Goal: Task Accomplishment & Management: Complete application form

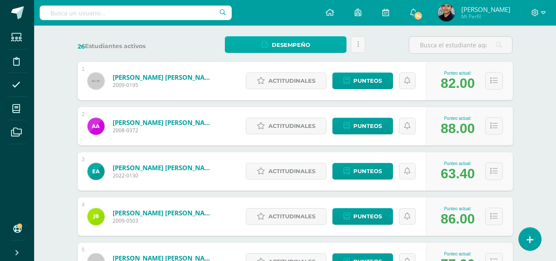
scroll to position [121, 0]
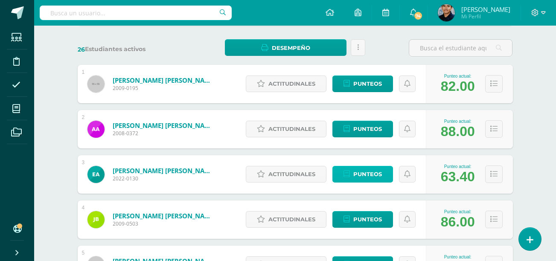
click at [365, 174] on span "Punteos" at bounding box center [367, 174] width 29 height 16
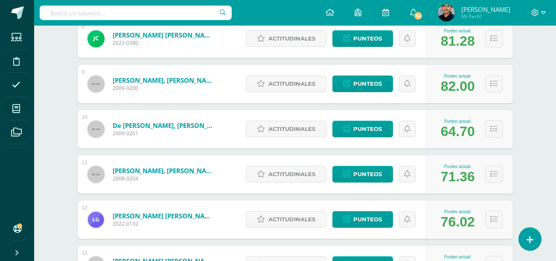
scroll to position [483, 0]
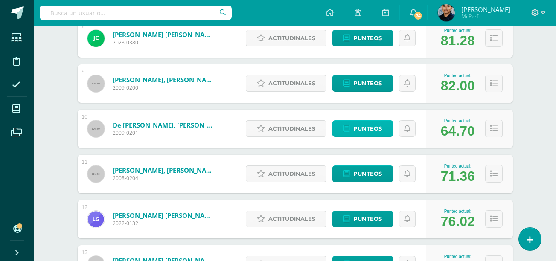
click at [383, 127] on link "Punteos" at bounding box center [362, 128] width 61 height 17
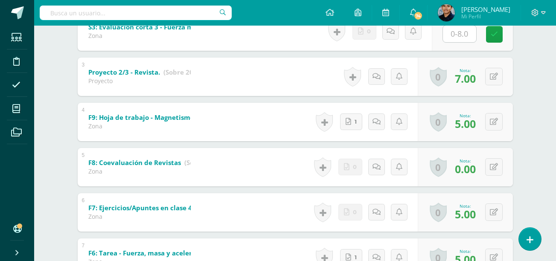
scroll to position [244, 0]
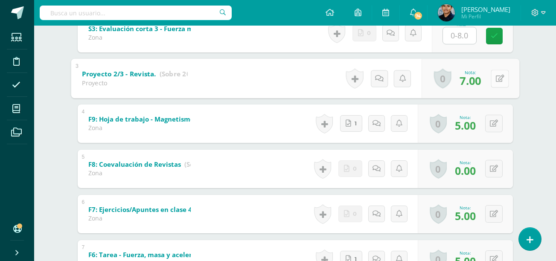
click at [492, 83] on button at bounding box center [499, 78] width 18 height 18
type input "17"
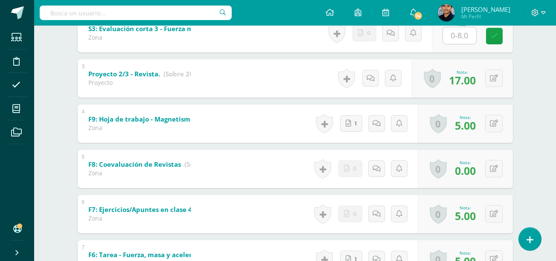
scroll to position [0, 0]
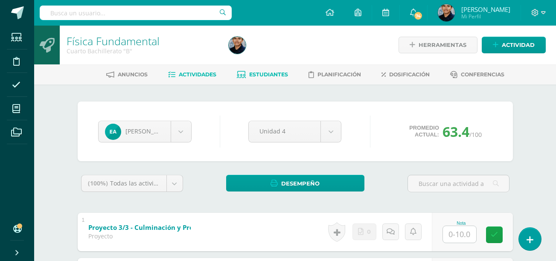
click at [194, 80] on link "Actividades" at bounding box center [192, 75] width 48 height 14
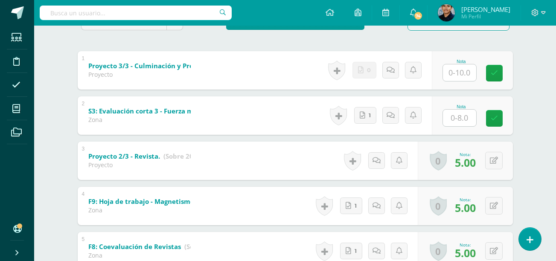
scroll to position [162, 0]
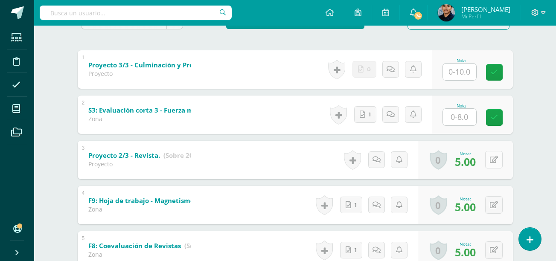
click at [486, 158] on div "0 Logros Logros obtenidos Aún no hay logros agregados Nota: 5.00" at bounding box center [464, 160] width 95 height 38
click at [498, 161] on icon at bounding box center [499, 159] width 9 height 7
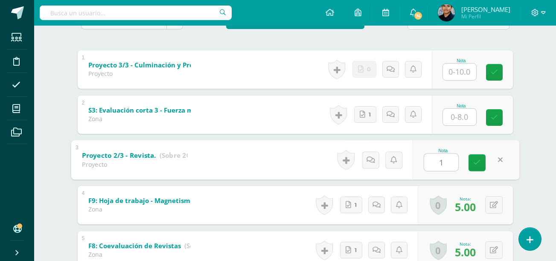
type input "15"
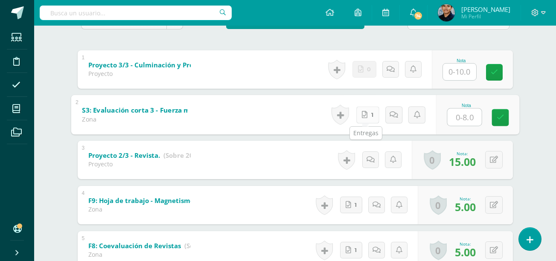
click at [368, 113] on link "1" at bounding box center [367, 114] width 23 height 17
click at [457, 116] on input "text" at bounding box center [464, 116] width 34 height 17
type input "8"
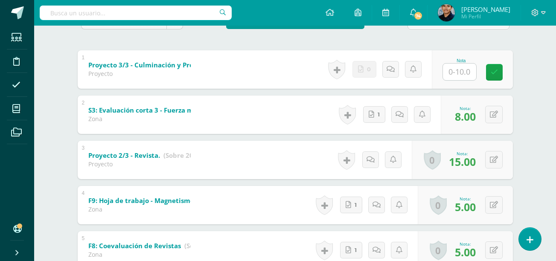
click at [458, 74] on input "text" at bounding box center [459, 72] width 33 height 17
type input "8"
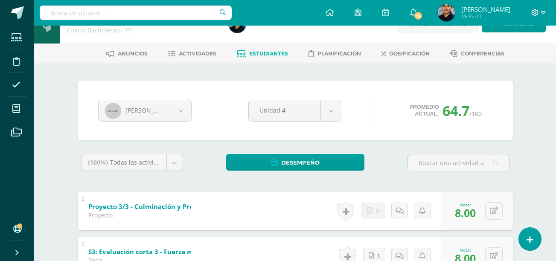
scroll to position [0, 0]
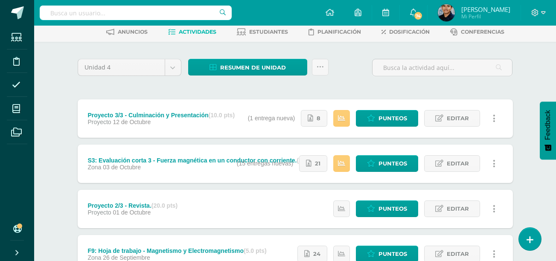
scroll to position [44, 0]
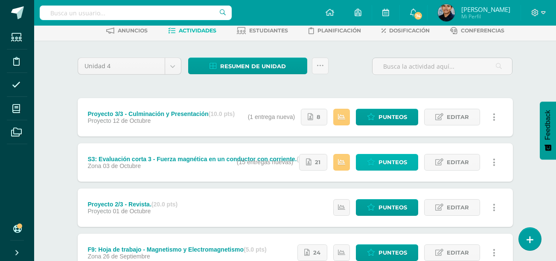
click at [381, 160] on span "Punteos" at bounding box center [392, 162] width 29 height 16
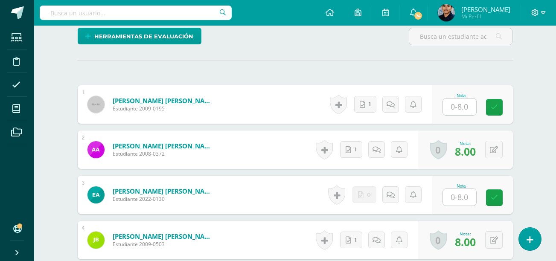
scroll to position [225, 0]
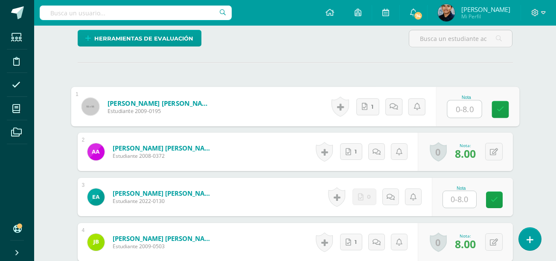
click at [457, 118] on input "text" at bounding box center [464, 109] width 34 height 17
type input "7"
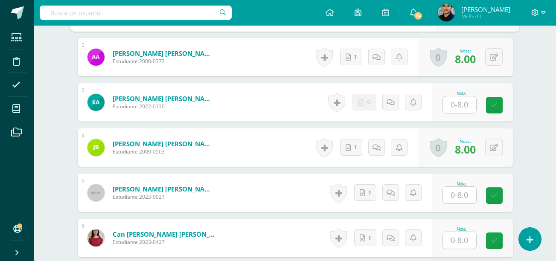
type input "8"
click at [459, 113] on input "text" at bounding box center [459, 104] width 33 height 17
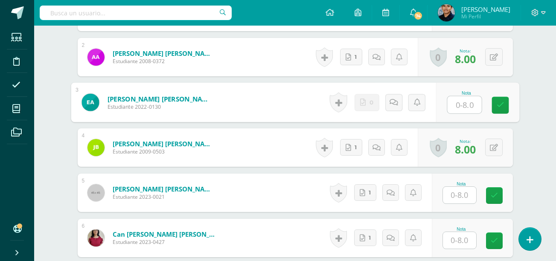
scroll to position [320, 0]
type input "0"
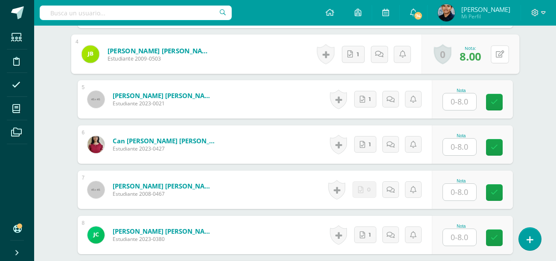
scroll to position [414, 0]
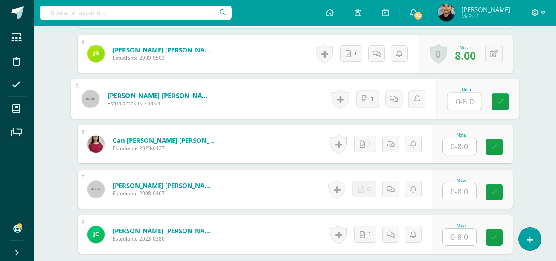
click at [458, 107] on input "text" at bounding box center [464, 101] width 34 height 17
type input "8"
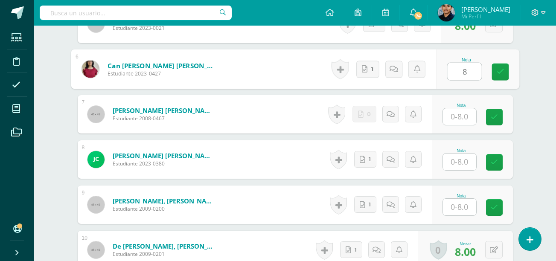
scroll to position [489, 0]
type input "8"
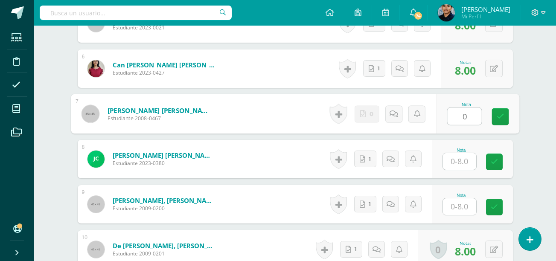
type input "0"
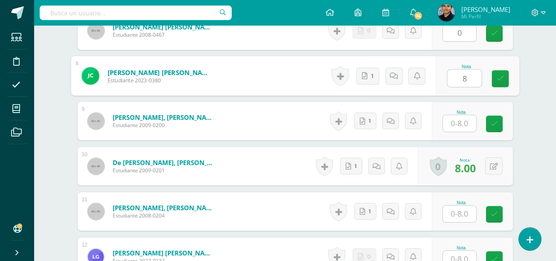
type input "8"
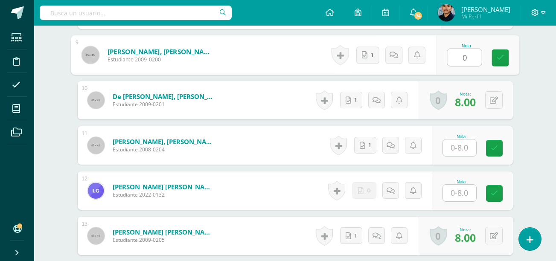
type input "0"
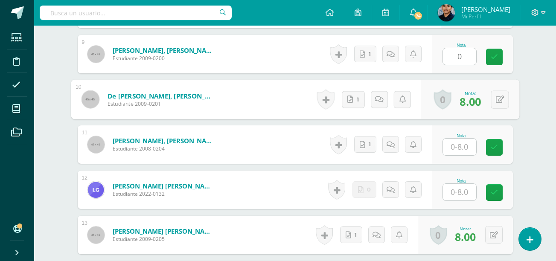
click at [461, 155] on input "text" at bounding box center [459, 147] width 33 height 17
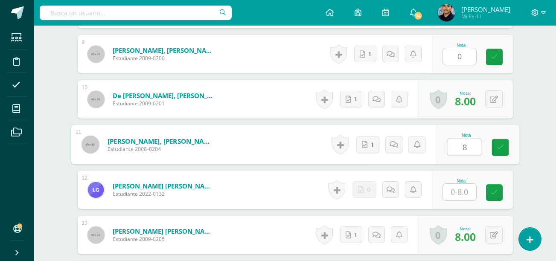
type input "8"
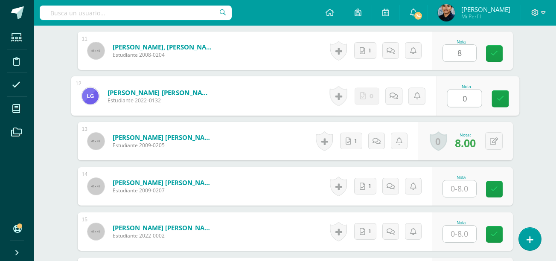
scroll to position [733, 0]
type input "0"
click at [459, 197] on input "text" at bounding box center [459, 188] width 33 height 17
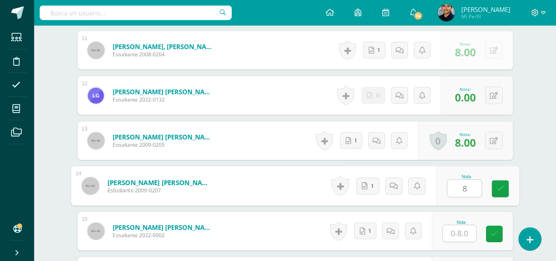
type input "8"
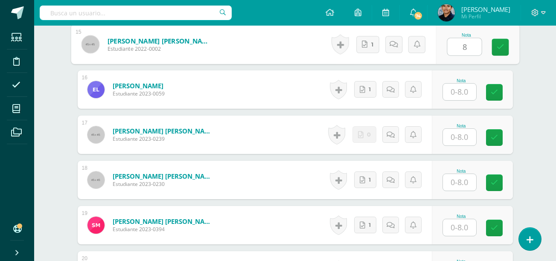
scroll to position [922, 0]
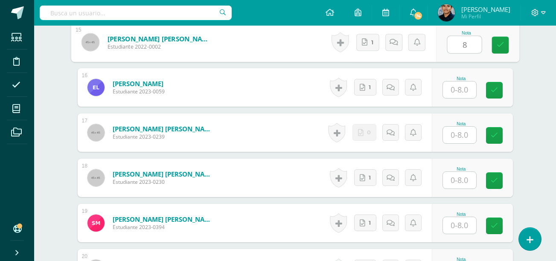
type input "8"
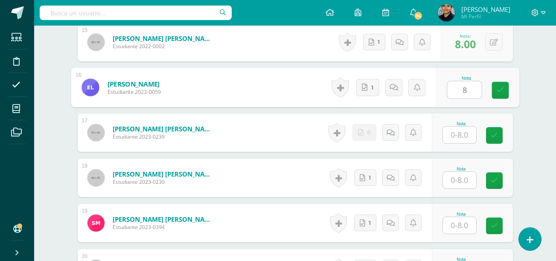
type input "8"
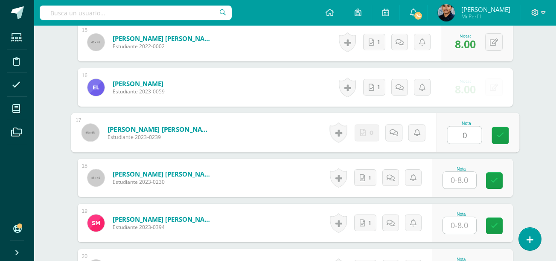
type input "0"
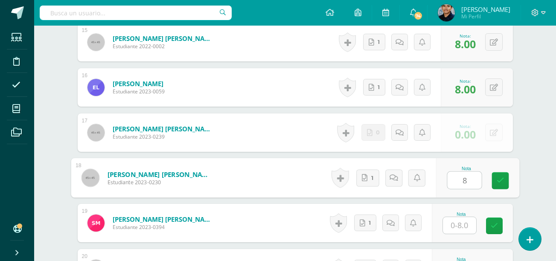
type input "8"
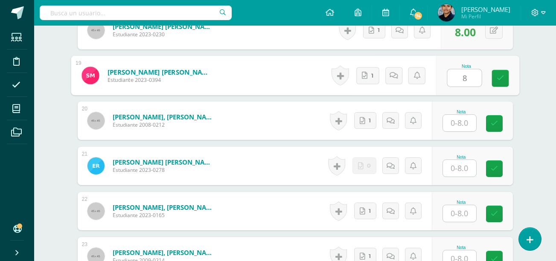
scroll to position [1070, 0]
type input "8"
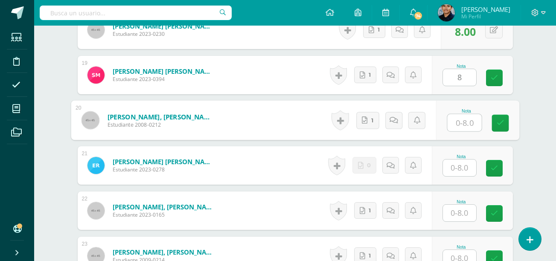
type input "0"
type input "8"
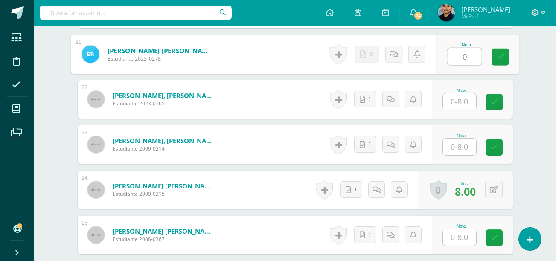
scroll to position [1182, 0]
type input "0"
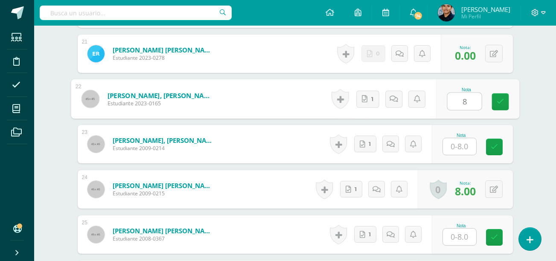
type input "8"
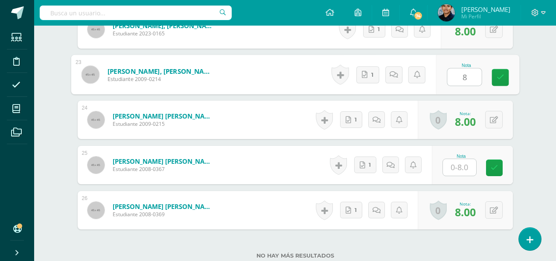
scroll to position [1252, 0]
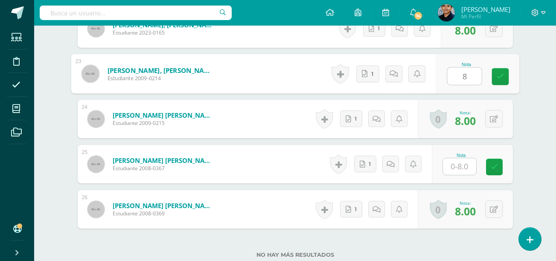
type input "8"
click at [460, 169] on input "text" at bounding box center [459, 166] width 33 height 17
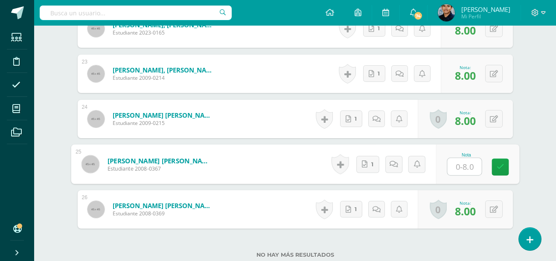
type input "8"
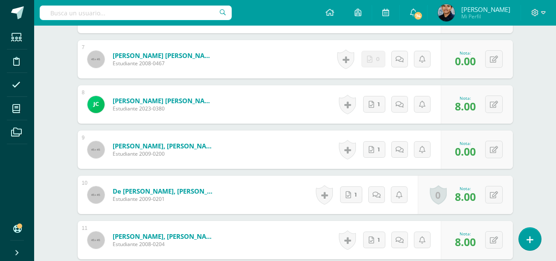
scroll to position [546, 0]
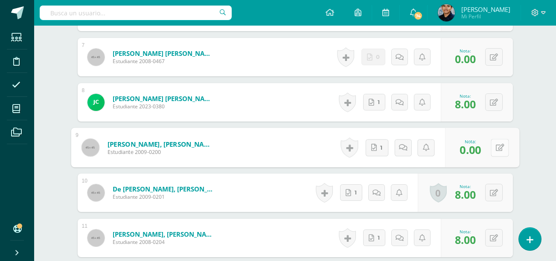
click at [495, 151] on icon at bounding box center [499, 147] width 9 height 7
type input "8"
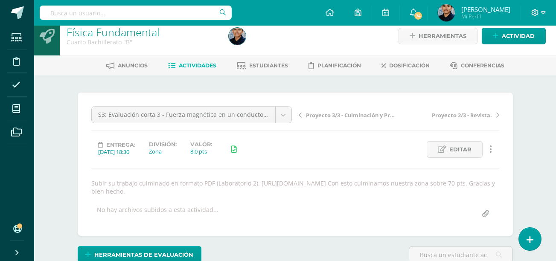
scroll to position [0, 0]
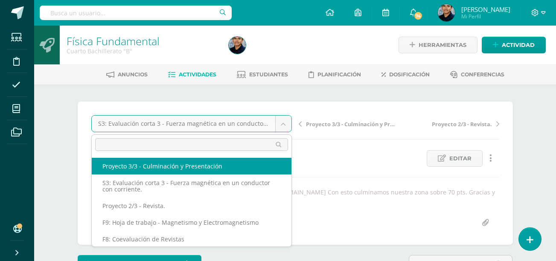
select select "/dashboard/teacher/grade-activity/50855/"
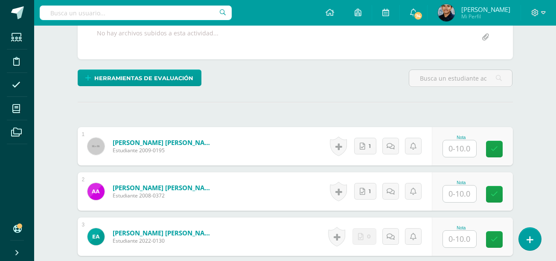
scroll to position [211, 0]
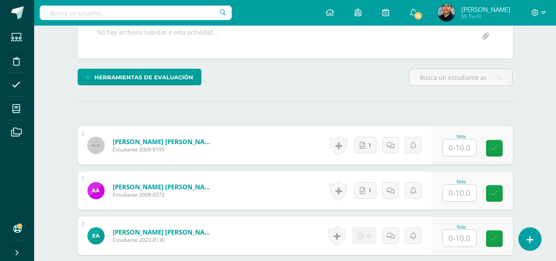
click at [475, 147] on input "text" at bounding box center [459, 147] width 33 height 17
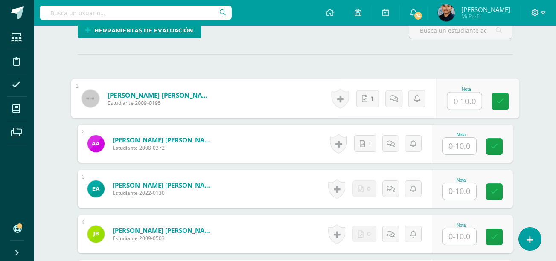
scroll to position [258, 0]
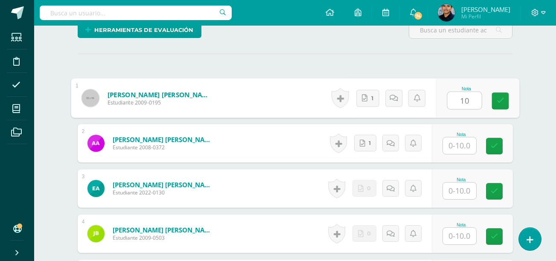
type input "10"
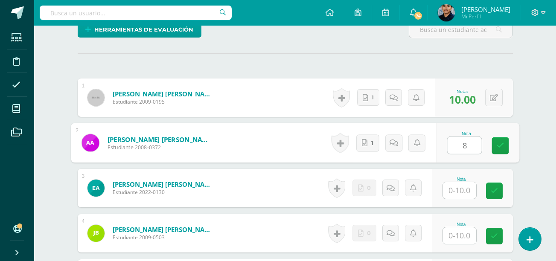
scroll to position [336, 0]
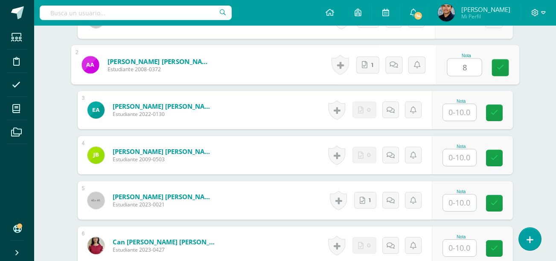
type input "8"
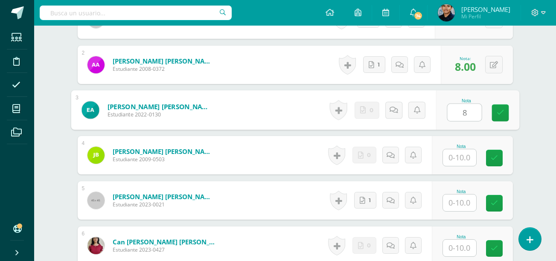
type input "8"
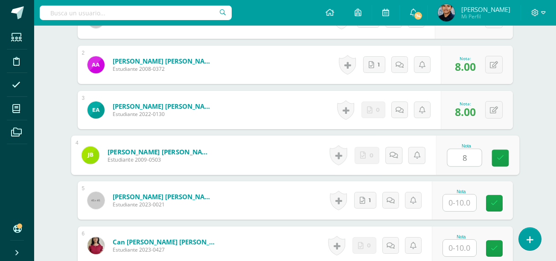
type input "8"
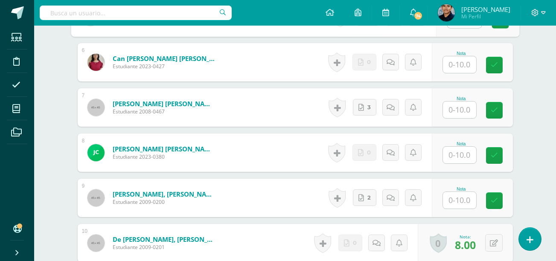
scroll to position [522, 0]
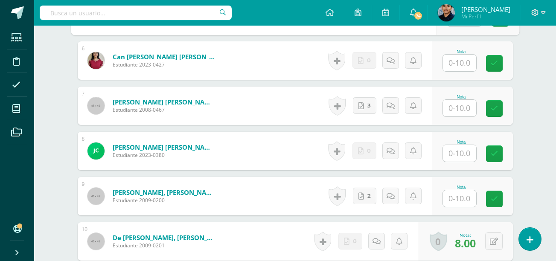
type input "10"
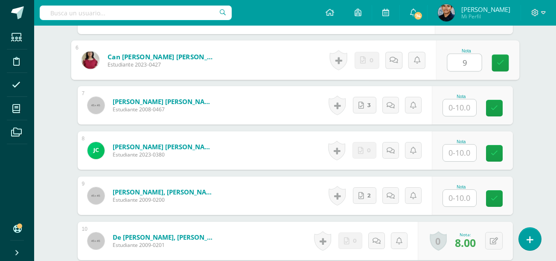
type input "9"
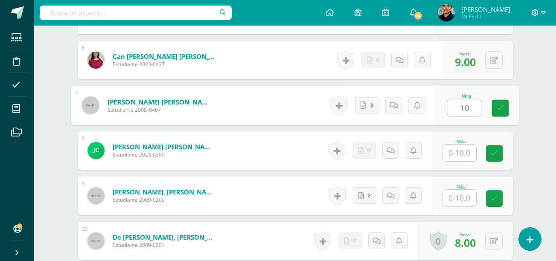
type input "10"
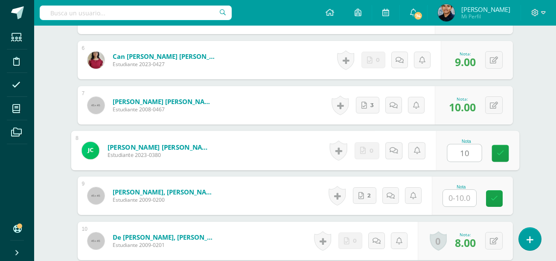
type input "10"
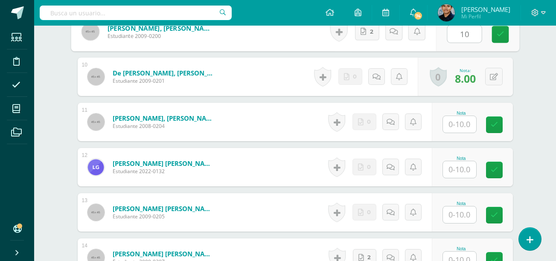
type input "10"
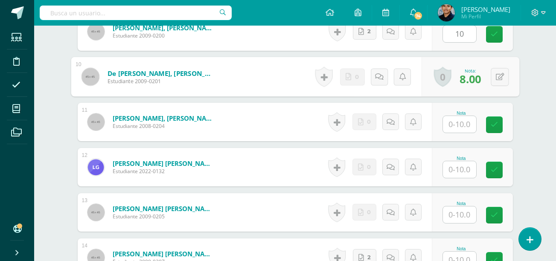
scroll to position [686, 0]
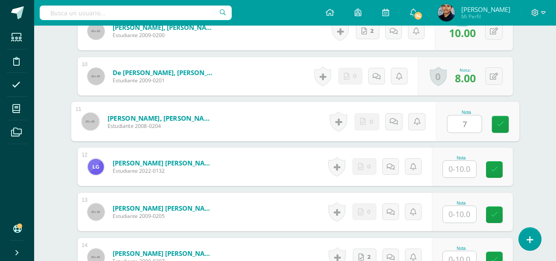
type input "7"
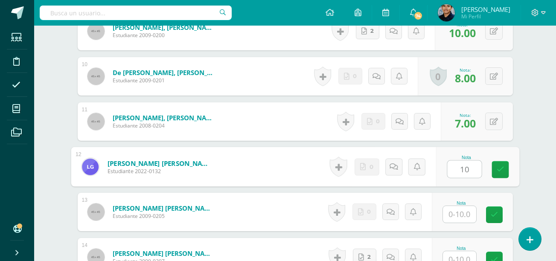
type input "10"
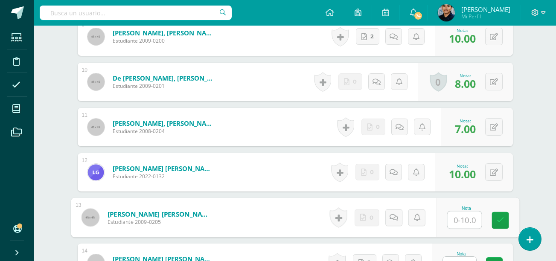
scroll to position [681, 0]
click at [497, 128] on icon at bounding box center [493, 127] width 8 height 7
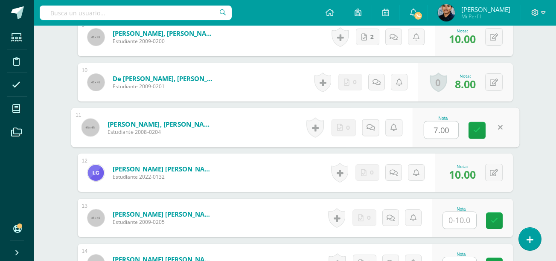
type input "8"
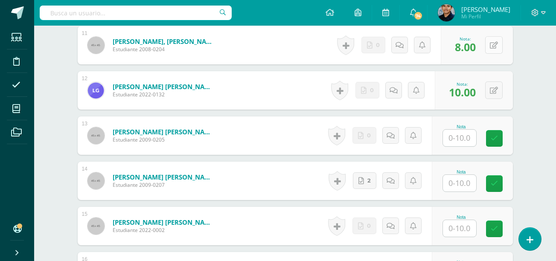
scroll to position [763, 0]
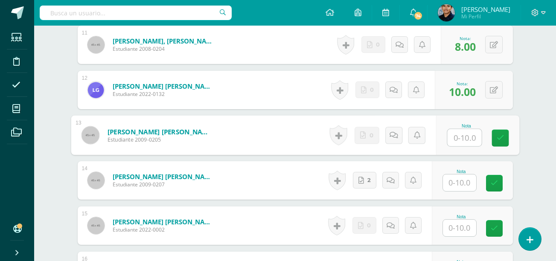
click at [455, 137] on input "text" at bounding box center [464, 137] width 34 height 17
type input "7"
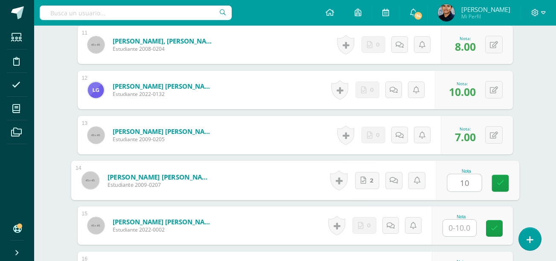
type input "10"
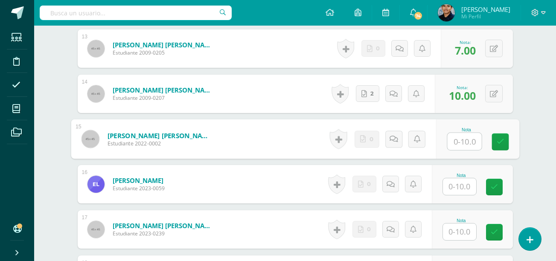
scroll to position [850, 0]
type input "10"
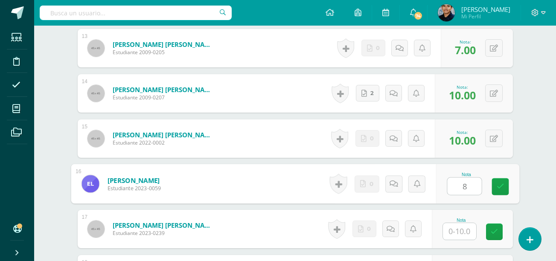
type input "8"
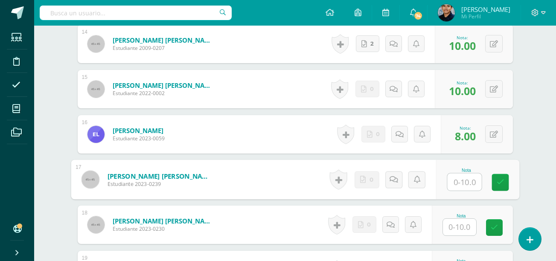
scroll to position [903, 0]
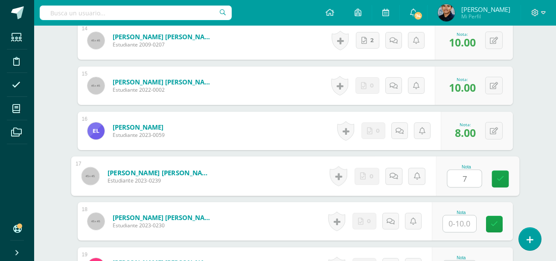
type input "7"
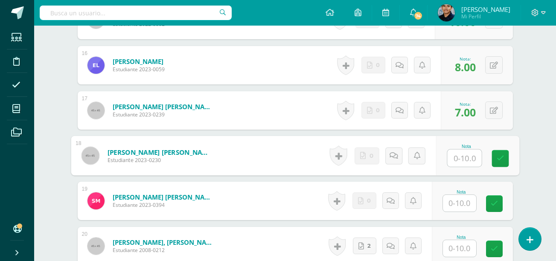
scroll to position [969, 0]
type input "10"
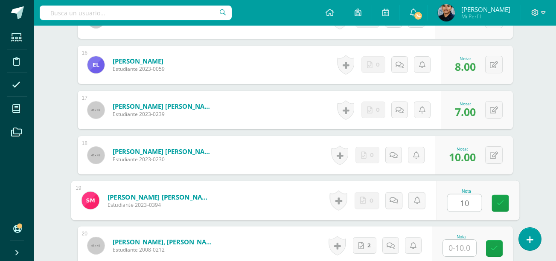
type input "10"
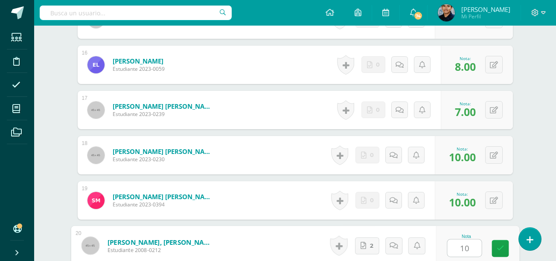
type input "10"
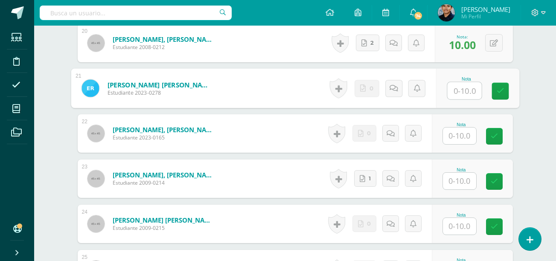
scroll to position [1172, 0]
type input "7"
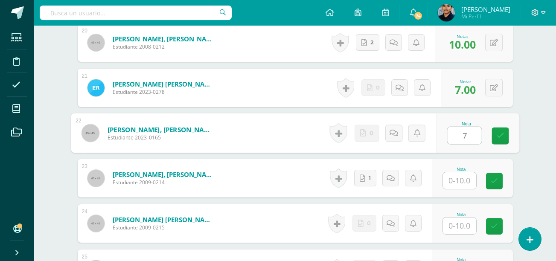
type input "7"
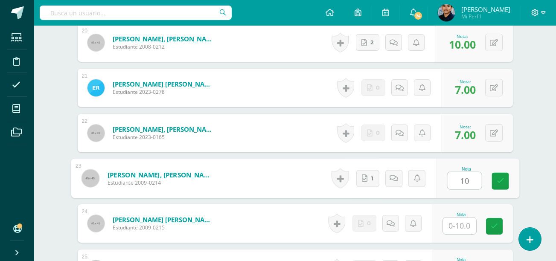
type input "10"
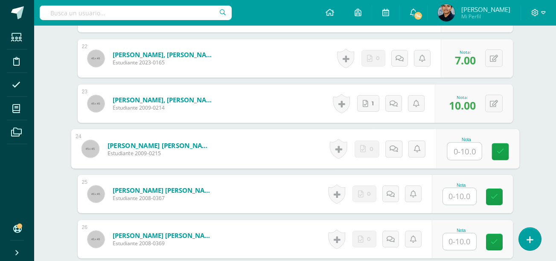
scroll to position [1247, 0]
type input "10"
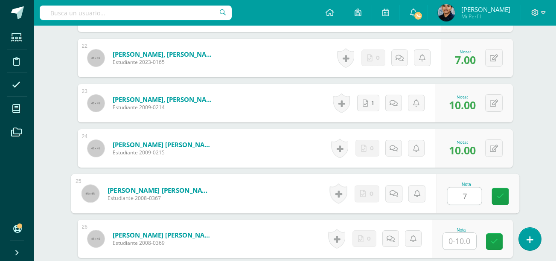
type input "7"
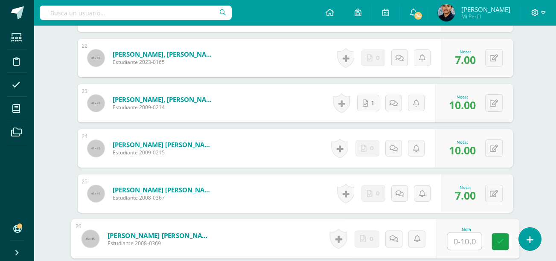
scroll to position [1342, 0]
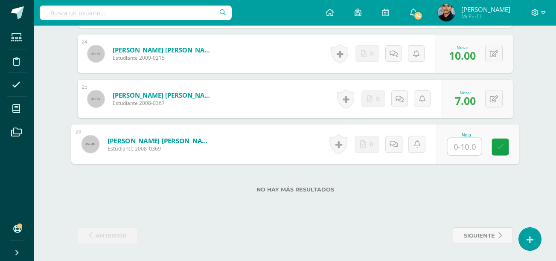
type input "9"
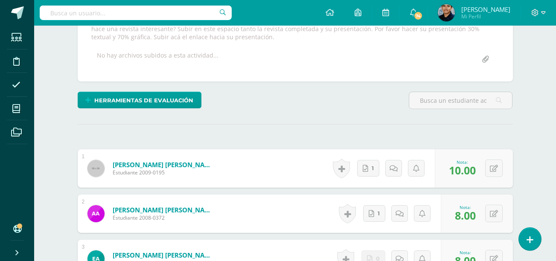
scroll to position [0, 0]
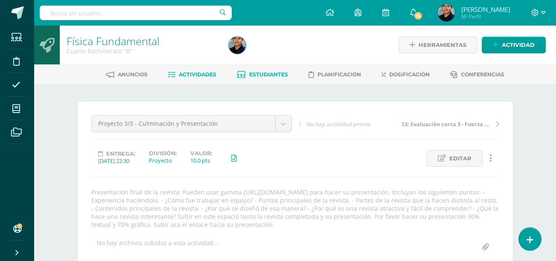
click at [249, 75] on span "Estudiantes" at bounding box center [268, 74] width 39 height 6
